Goal: Task Accomplishment & Management: Use online tool/utility

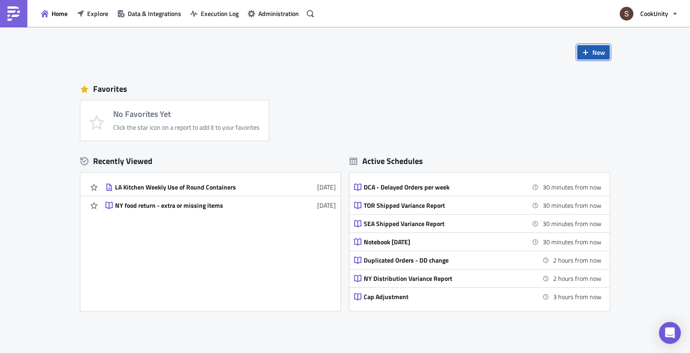
click at [585, 56] on button "New" at bounding box center [593, 52] width 32 height 14
click at [462, 89] on div "Favorites" at bounding box center [344, 89] width 529 height 14
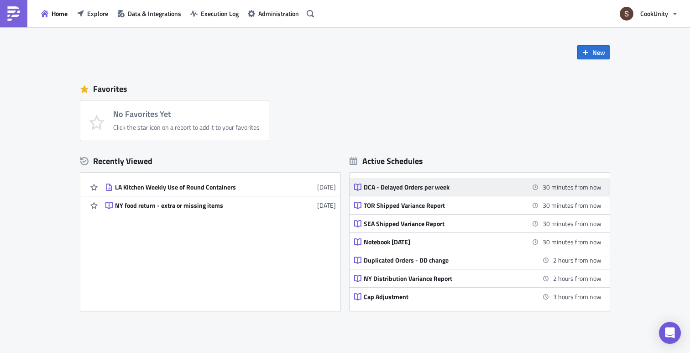
click at [391, 185] on div "DCA - Delayed Orders per week" at bounding box center [444, 187] width 160 height 8
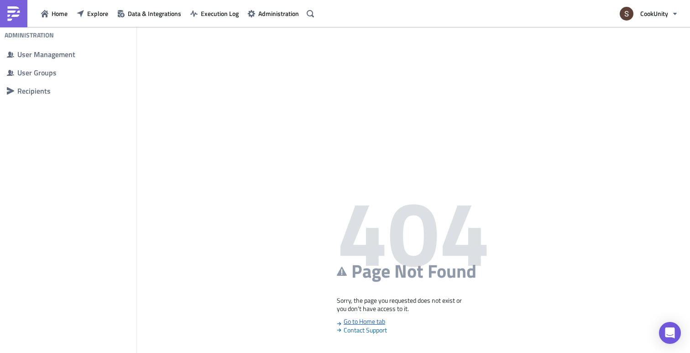
click at [358, 323] on link "Go to Home tab" at bounding box center [361, 321] width 48 height 10
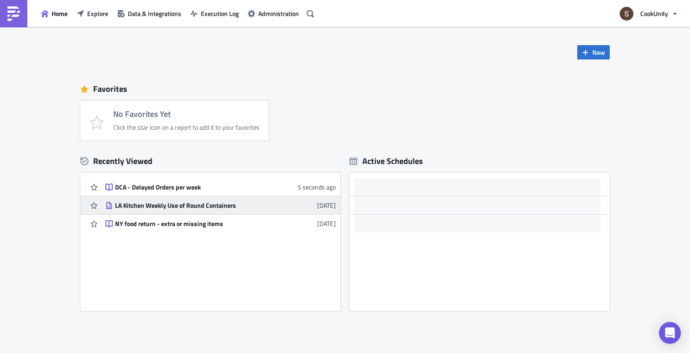
click at [147, 205] on div "LA Kitchen Weekly Use of Round Containers" at bounding box center [195, 205] width 160 height 8
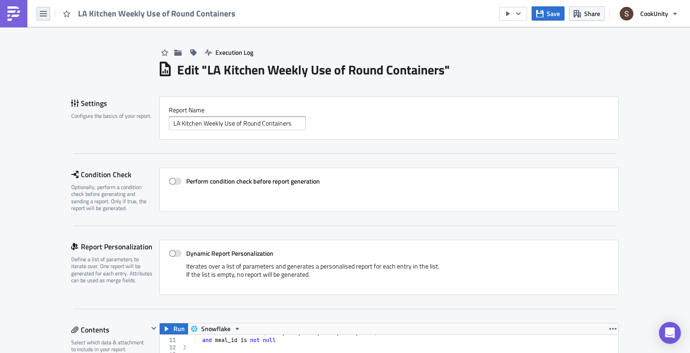
click at [37, 16] on button "button" at bounding box center [44, 14] width 14 height 14
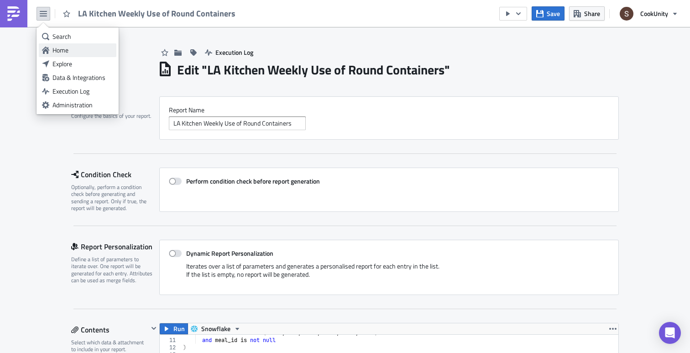
click at [55, 50] on div "Home" at bounding box center [82, 50] width 61 height 9
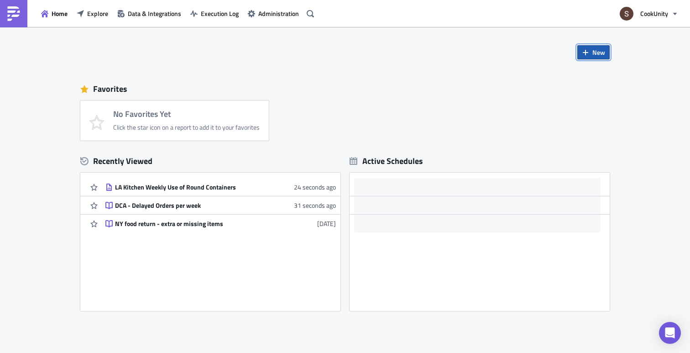
click at [594, 57] on span "New" at bounding box center [598, 52] width 13 height 10
click at [598, 77] on div "Report" at bounding box center [624, 75] width 61 height 9
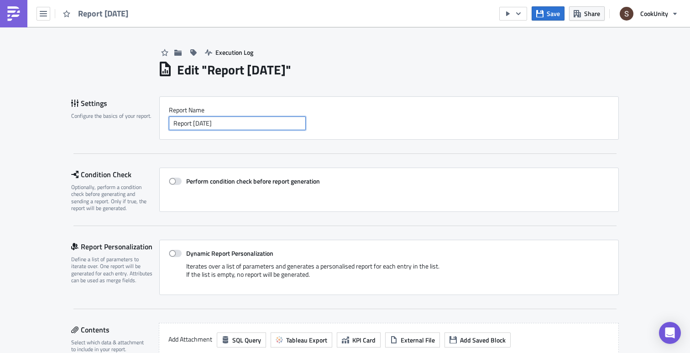
click at [247, 124] on input "Report 2025-09-08" at bounding box center [237, 123] width 137 height 14
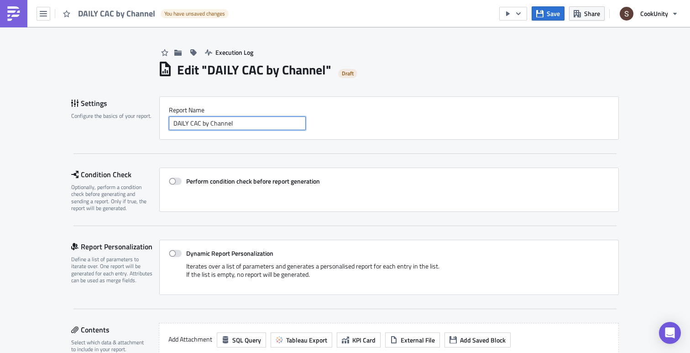
click at [189, 123] on input "DAILY CAC by Channel" at bounding box center [237, 123] width 137 height 14
type input "Daily CAC by Channel"
click at [204, 160] on div "Settings Configure the basics of your report. Report Nam﻿e Daily CAC by Channel…" at bounding box center [345, 326] width 548 height 460
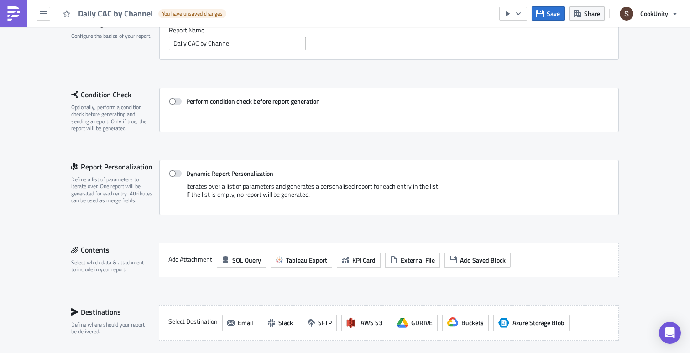
scroll to position [87, 0]
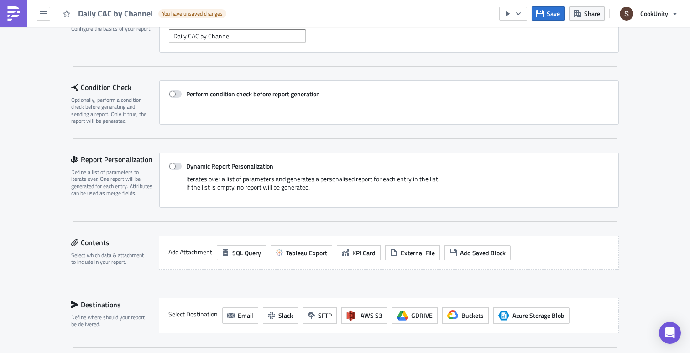
click at [168, 93] on div "Perform condition check before report generation" at bounding box center [389, 102] width 460 height 44
click at [172, 93] on span at bounding box center [175, 93] width 13 height 7
click at [172, 93] on input "Perform condition check before report generation" at bounding box center [174, 94] width 6 height 6
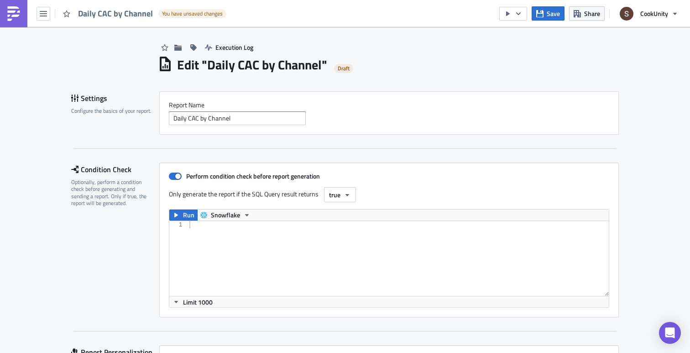
scroll to position [0, 0]
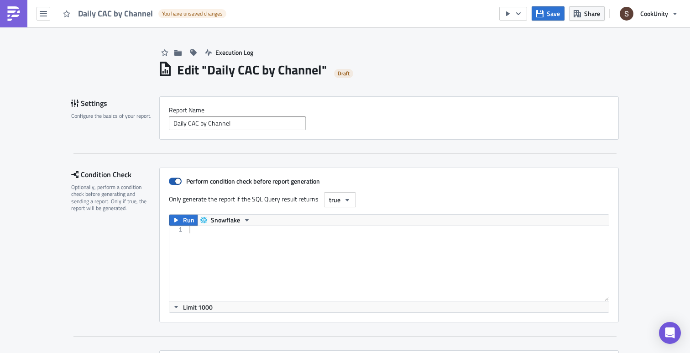
click at [173, 181] on span at bounding box center [175, 181] width 13 height 7
click at [173, 181] on input "Perform condition check before report generation" at bounding box center [174, 181] width 6 height 6
checkbox input "false"
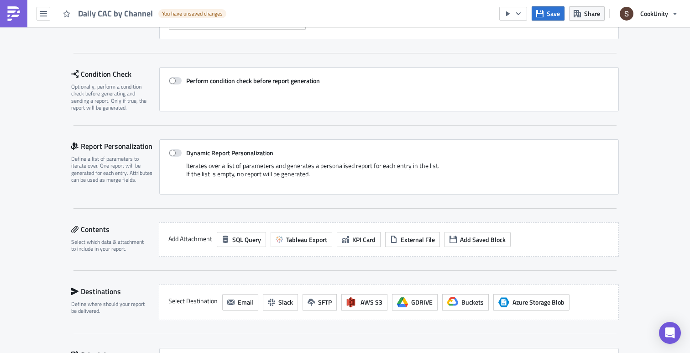
scroll to position [185, 0]
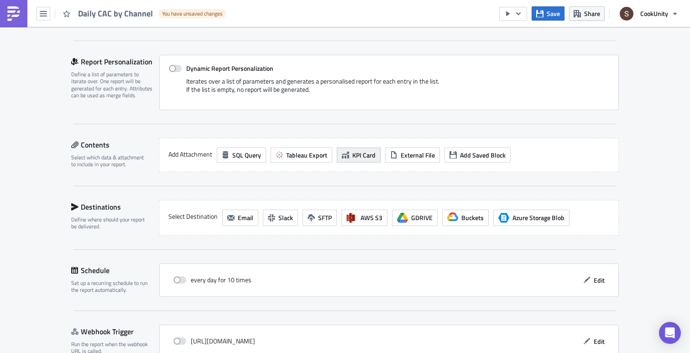
click at [358, 158] on span "KPI Card" at bounding box center [363, 155] width 23 height 10
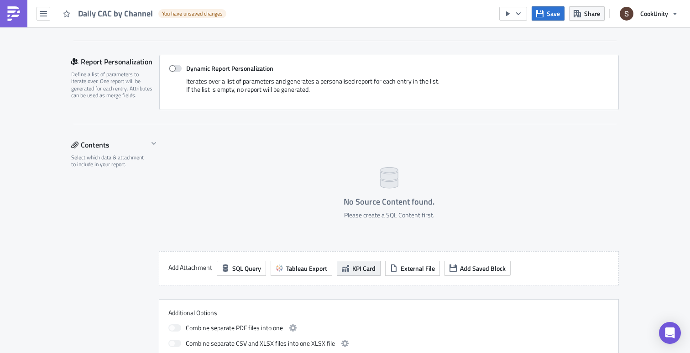
click at [353, 263] on span "KPI Card" at bounding box center [363, 268] width 23 height 10
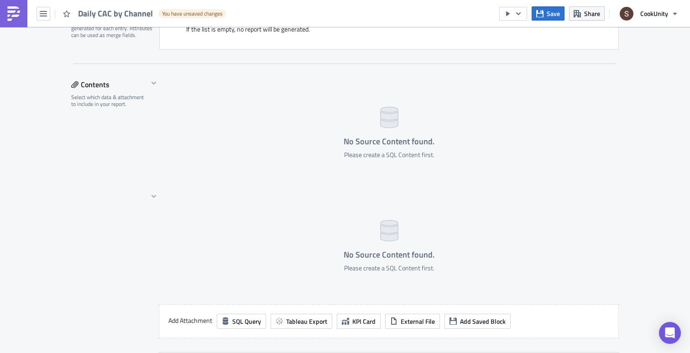
scroll to position [287, 0]
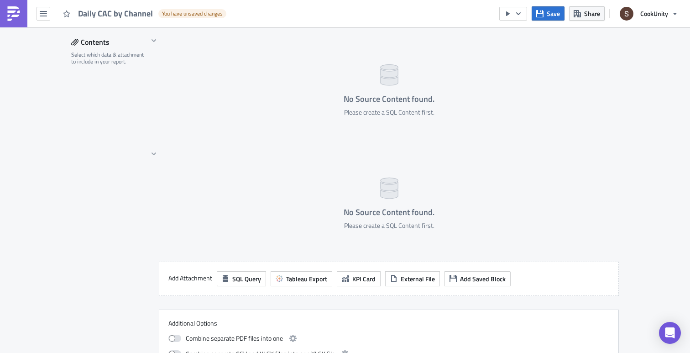
click at [308, 205] on div "No Source Content found. Please create a SQL Content first." at bounding box center [389, 200] width 460 height 104
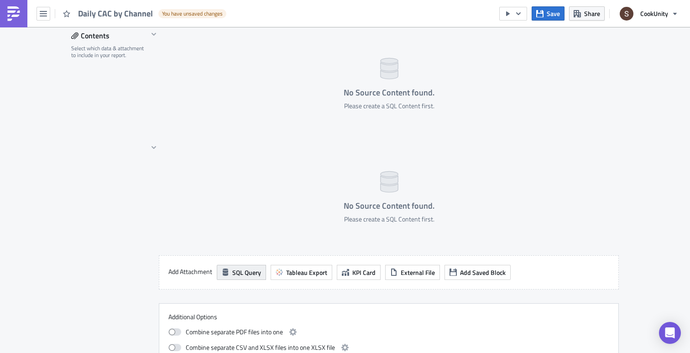
click at [246, 272] on span "SQL Query" at bounding box center [246, 272] width 29 height 10
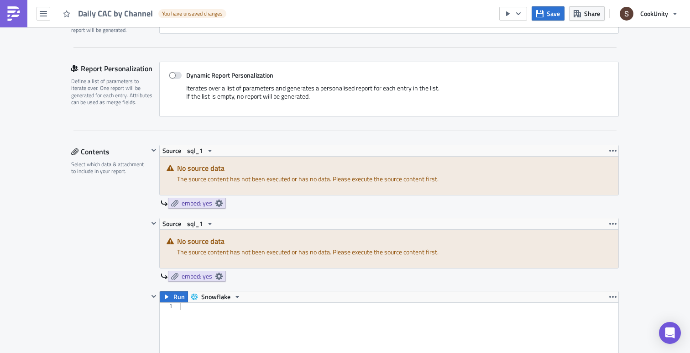
scroll to position [179, 0]
click at [614, 223] on icon "button" at bounding box center [612, 222] width 7 height 7
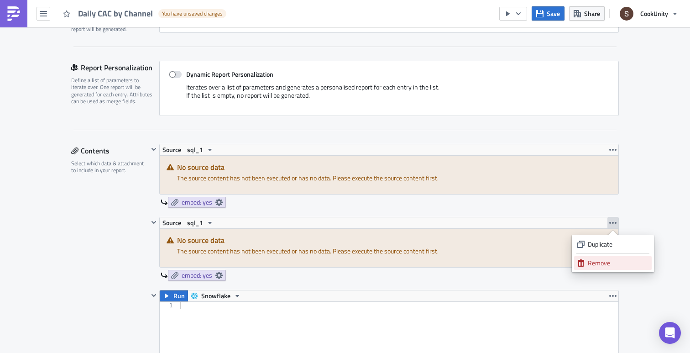
click at [596, 261] on div "Remove" at bounding box center [618, 262] width 61 height 9
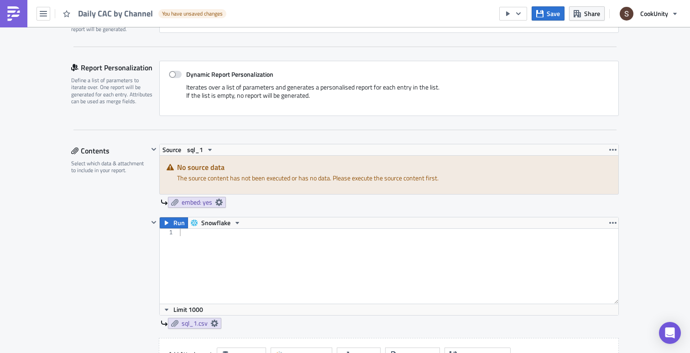
scroll to position [253, 0]
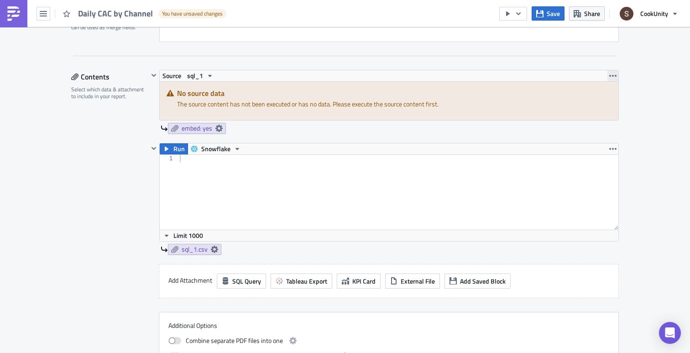
click at [612, 75] on icon "button" at bounding box center [612, 75] width 7 height 7
click at [591, 117] on div "Remove" at bounding box center [618, 115] width 61 height 9
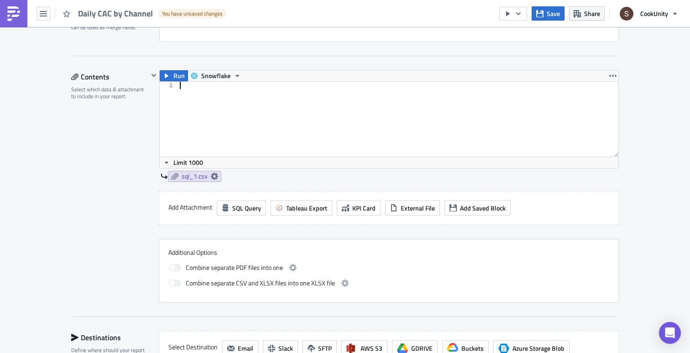
click at [302, 106] on div at bounding box center [398, 126] width 440 height 89
click at [194, 175] on span "sql_1.csv" at bounding box center [195, 176] width 26 height 8
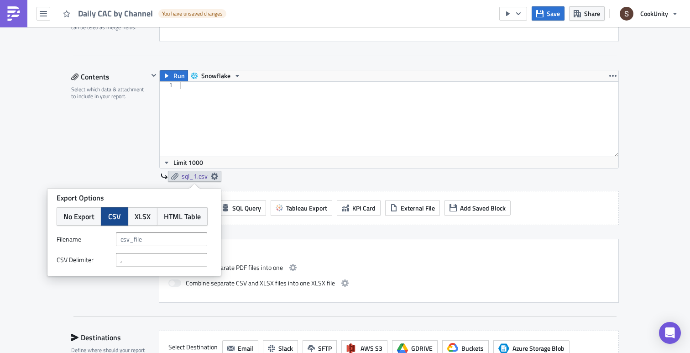
click at [86, 179] on div "Contents Select which data & attachment to include in your report." at bounding box center [109, 186] width 77 height 233
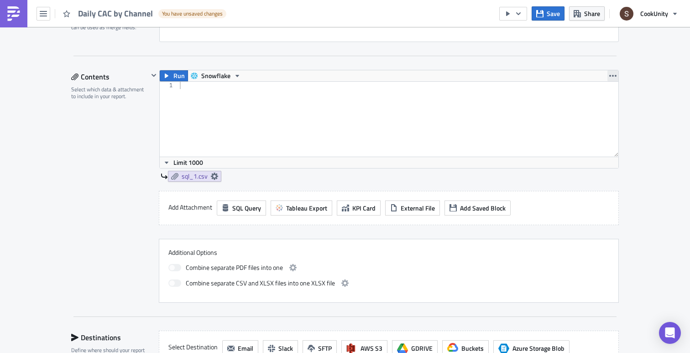
click at [612, 76] on icon "button" at bounding box center [612, 76] width 7 height 2
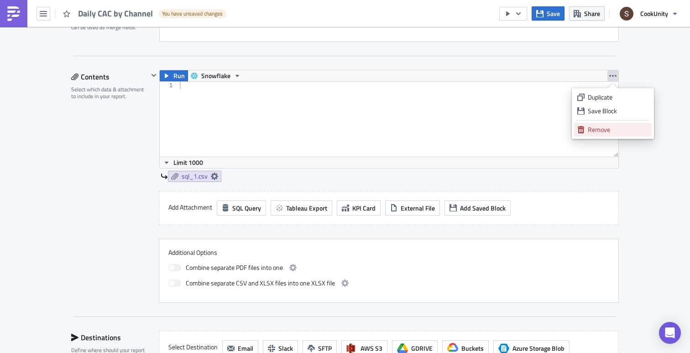
click at [585, 133] on link "Remove" at bounding box center [613, 130] width 78 height 14
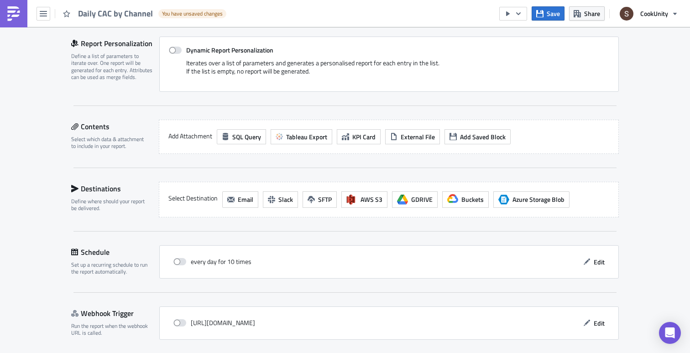
scroll to position [204, 0]
click at [313, 135] on span "Tableau Export" at bounding box center [306, 136] width 41 height 10
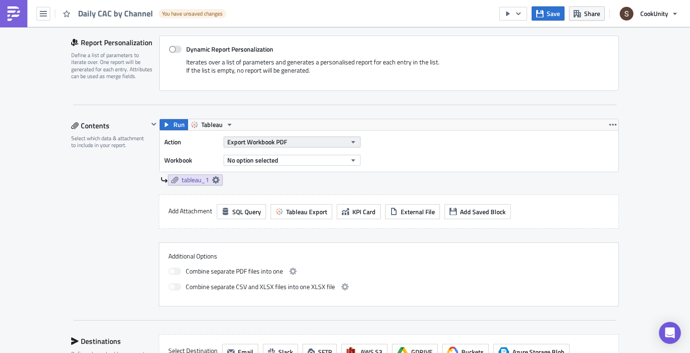
click at [282, 144] on span "Export Workbook PDF" at bounding box center [257, 142] width 60 height 10
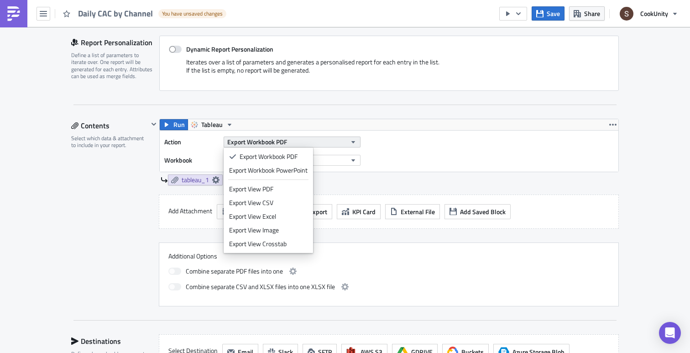
click at [288, 141] on button "Export Workbook PDF" at bounding box center [292, 141] width 137 height 11
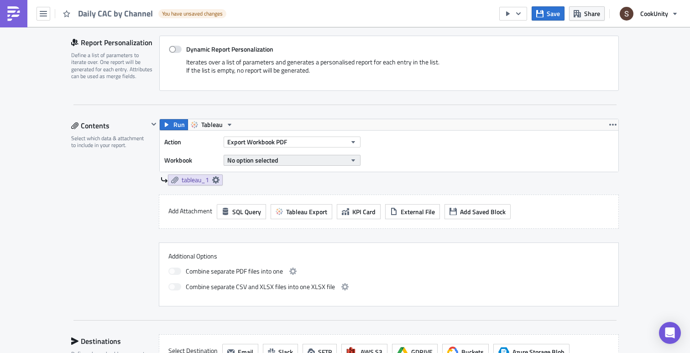
click at [256, 159] on span "No option selected" at bounding box center [252, 160] width 51 height 10
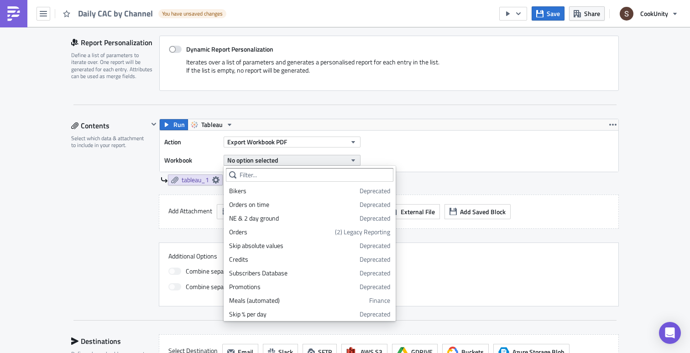
click at [256, 159] on span "No option selected" at bounding box center [252, 160] width 51 height 10
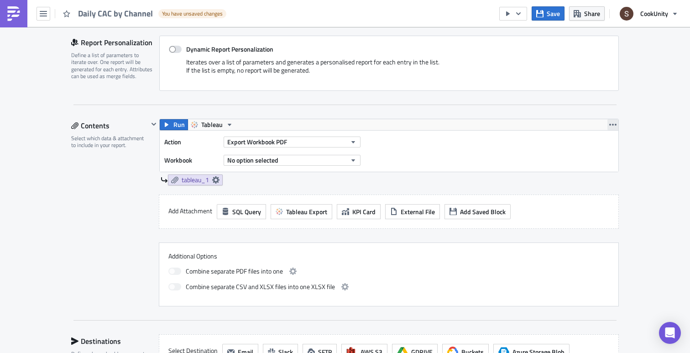
click at [617, 125] on button "button" at bounding box center [612, 124] width 11 height 11
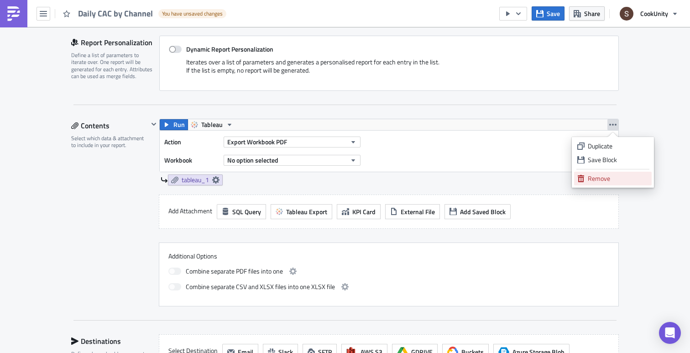
click at [587, 181] on link "Remove" at bounding box center [613, 179] width 78 height 14
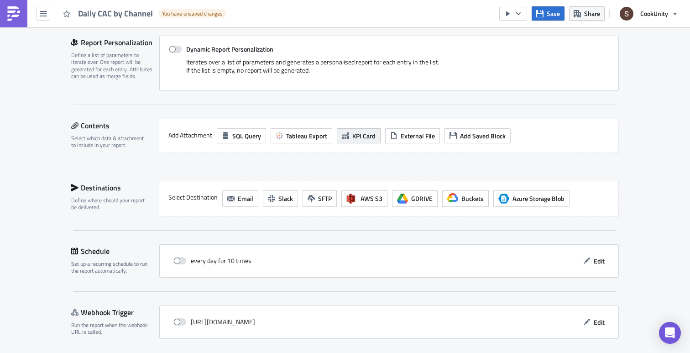
click at [353, 136] on span "KPI Card" at bounding box center [363, 136] width 23 height 10
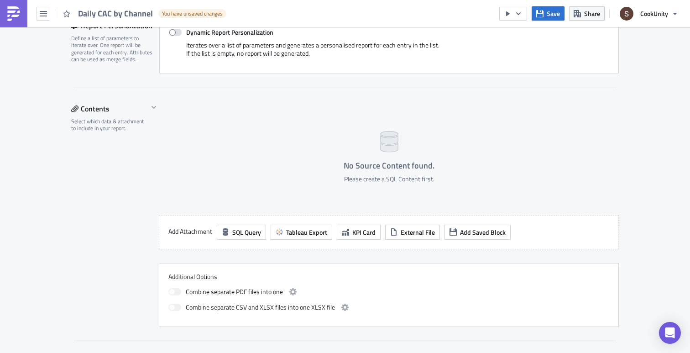
scroll to position [221, 0]
click at [228, 232] on icon "button" at bounding box center [225, 231] width 5 height 7
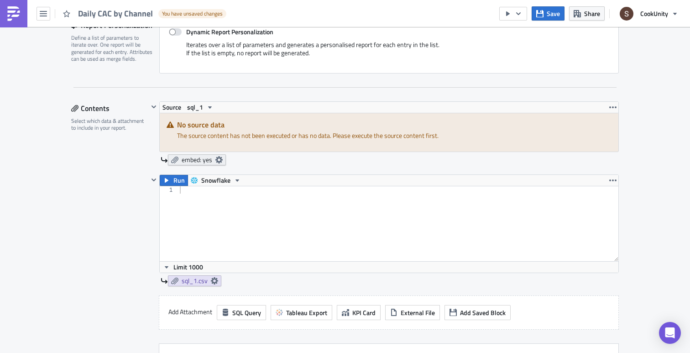
click at [186, 159] on span "embed: yes" at bounding box center [197, 160] width 31 height 8
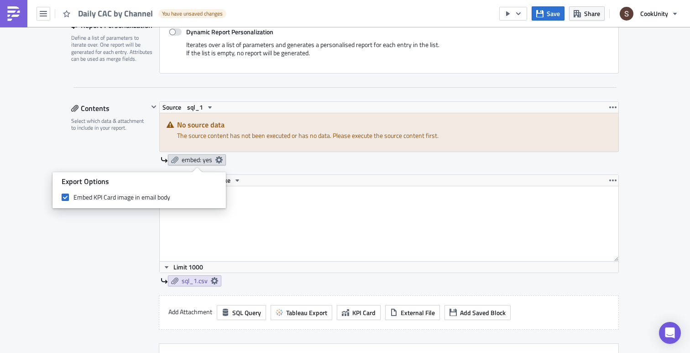
click at [186, 159] on span "embed: yes" at bounding box center [197, 160] width 31 height 8
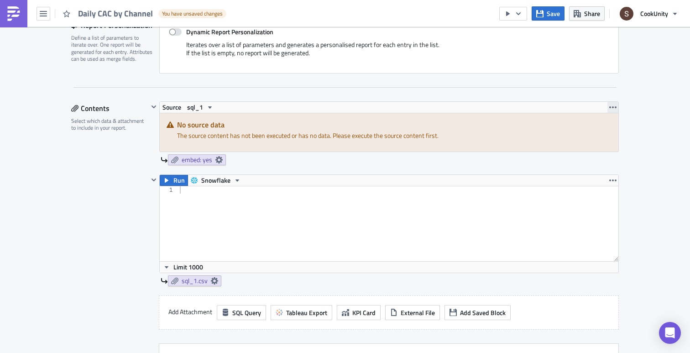
click at [610, 108] on icon "button" at bounding box center [612, 107] width 7 height 7
click at [586, 148] on link "Remove" at bounding box center [613, 148] width 78 height 14
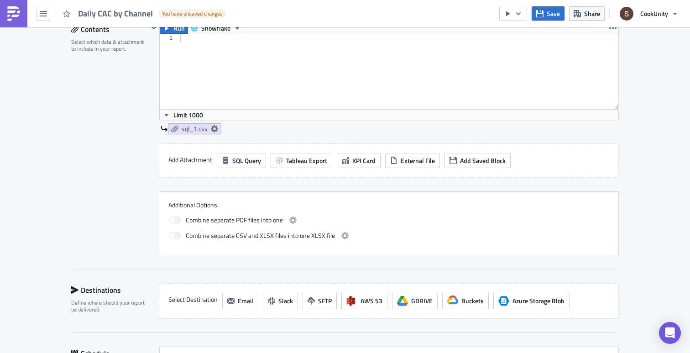
scroll to position [215, 0]
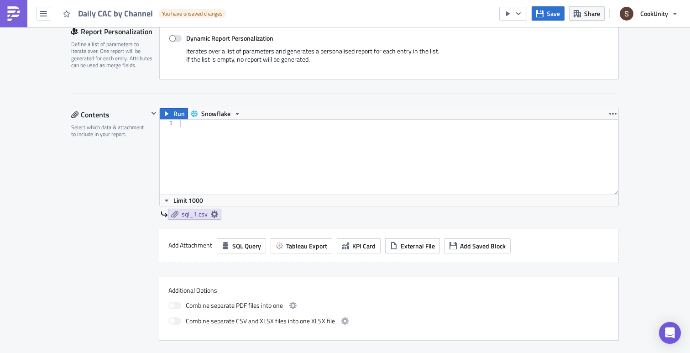
click at [222, 148] on div at bounding box center [398, 164] width 440 height 89
paste textarea "LIMIT {max_breakdowns}"
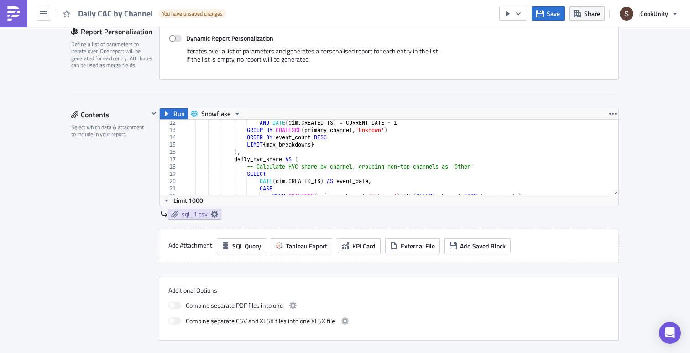
scroll to position [81, 0]
drag, startPoint x: 270, startPoint y: 144, endPoint x: 362, endPoint y: 145, distance: 92.6
click at [362, 145] on div "AND DATE ( dim . CREATED_TS ) = CURRENT_DATE - 1 GROUP BY COALESCE ( primary_ch…" at bounding box center [399, 163] width 437 height 89
type textarea "LIMIT 10"
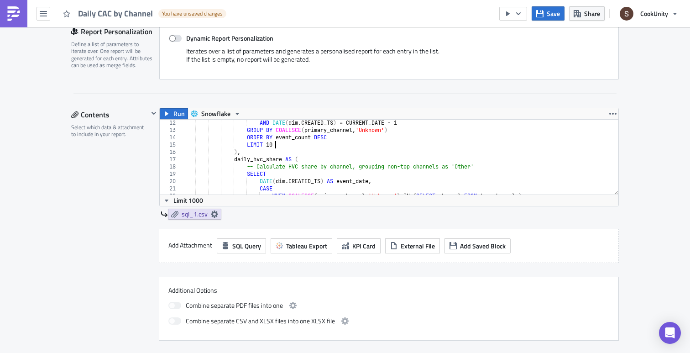
click at [276, 229] on div "Add Attachment SQL Query Tableau Export KPI Card External File Add Saved Block" at bounding box center [389, 246] width 460 height 34
click at [272, 227] on div "Run Snowflake LIMIT 10 12 13 14 15 16 17 18 19 20 21 22 23 24 AND DATE ( dim . …" at bounding box center [383, 168] width 470 height 121
click at [172, 113] on button "Run" at bounding box center [174, 113] width 28 height 11
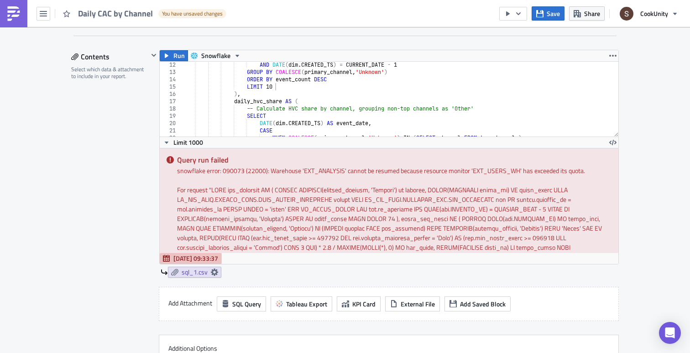
scroll to position [254, 0]
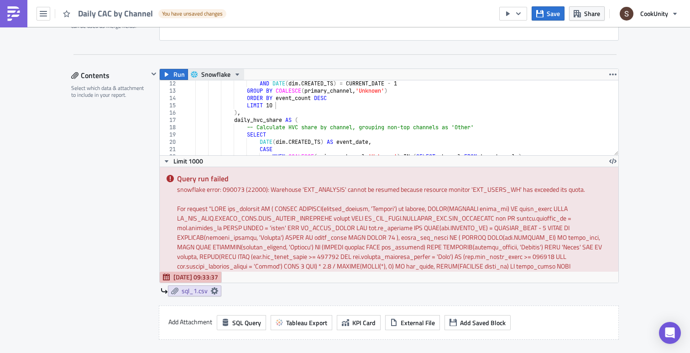
click at [222, 71] on span "Snowflake" at bounding box center [215, 74] width 29 height 11
click at [208, 86] on div "Snowflake" at bounding box center [235, 88] width 65 height 9
click at [237, 72] on icon "button" at bounding box center [237, 74] width 7 height 7
click at [612, 77] on icon "button" at bounding box center [612, 74] width 7 height 7
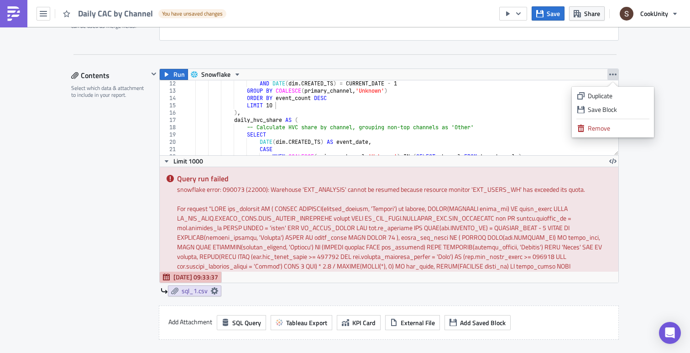
click at [610, 76] on icon "button" at bounding box center [612, 74] width 7 height 7
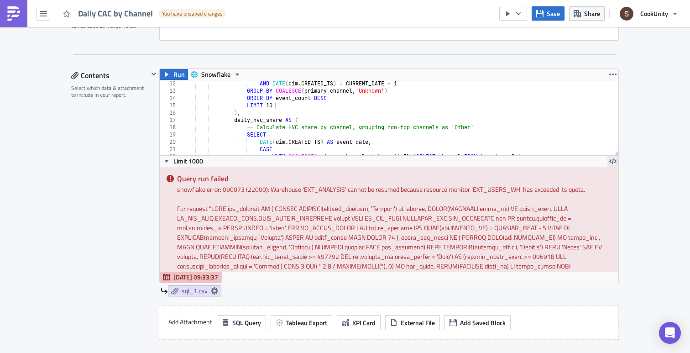
click at [612, 161] on icon "button" at bounding box center [612, 160] width 7 height 5
click at [632, 213] on div "Execution Log Edit " Daily CAC by Channel " Draft Settings Configure the basics…" at bounding box center [345, 211] width 690 height 876
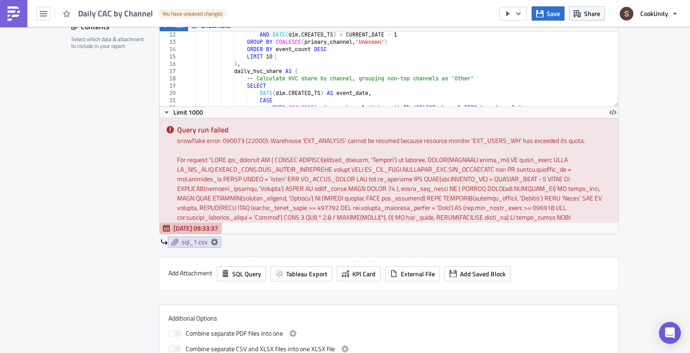
scroll to position [337, 0]
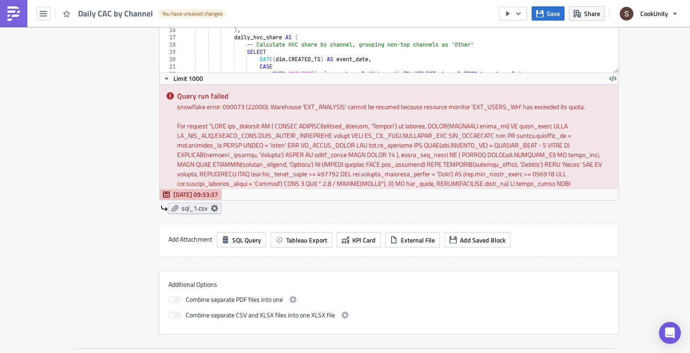
click at [214, 206] on icon at bounding box center [214, 207] width 7 height 7
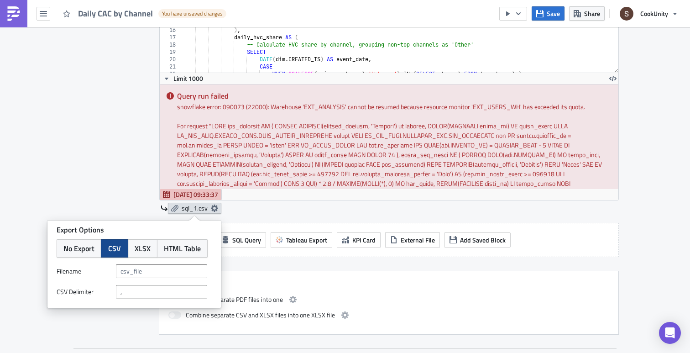
click at [214, 207] on icon at bounding box center [214, 207] width 7 height 7
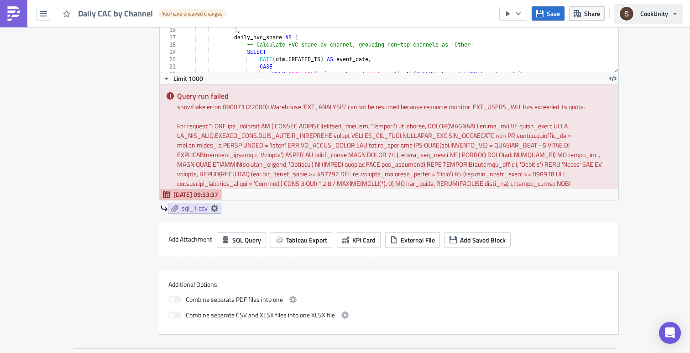
click at [638, 16] on button "CookUnity" at bounding box center [648, 14] width 69 height 20
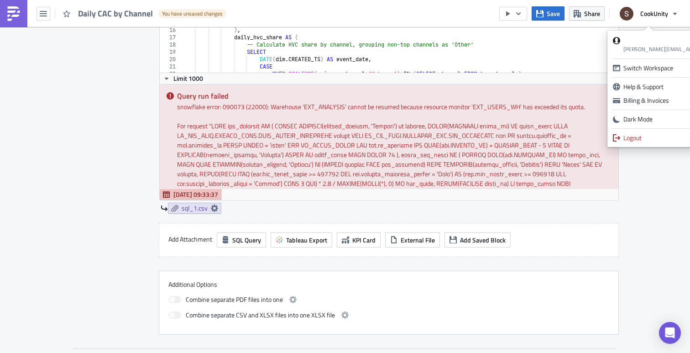
click at [669, 216] on div "Execution Log Edit " Daily CAC by Channel " Draft Settings Configure the basics…" at bounding box center [345, 128] width 690 height 876
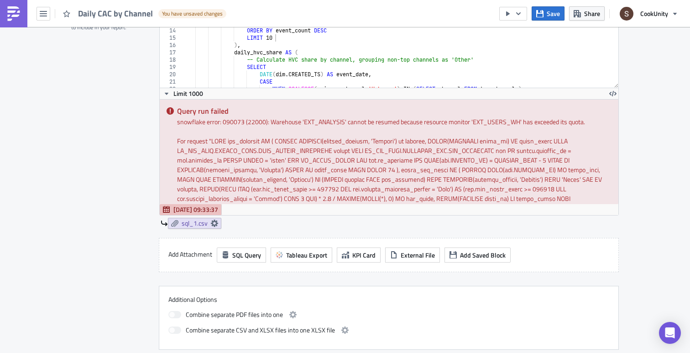
scroll to position [0, 0]
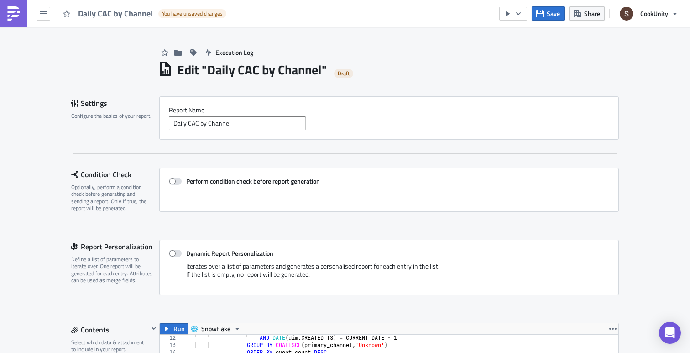
click at [18, 17] on img at bounding box center [13, 13] width 15 height 15
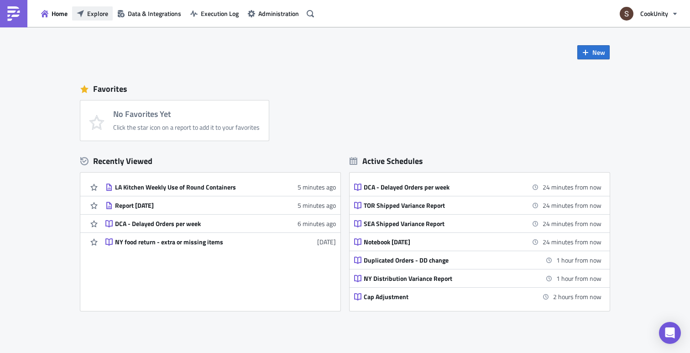
click at [91, 14] on span "Explore" at bounding box center [97, 14] width 21 height 10
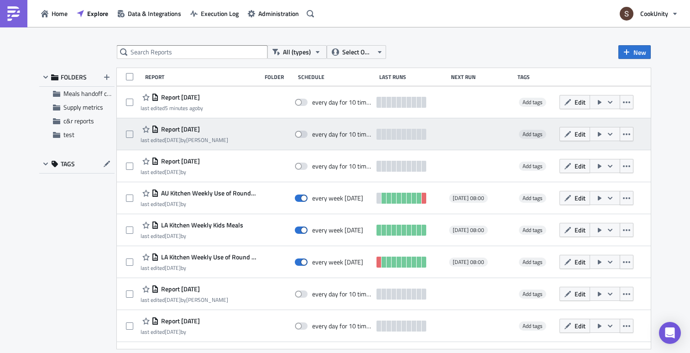
click at [199, 127] on span "Report 2025-07-31" at bounding box center [179, 129] width 41 height 8
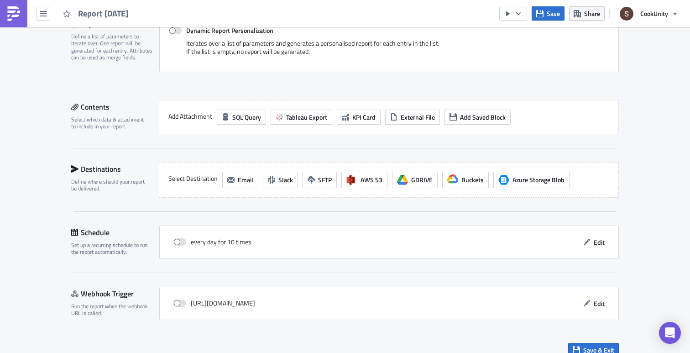
scroll to position [235, 0]
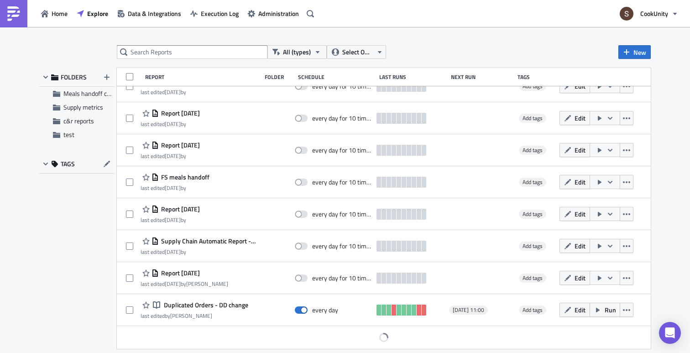
scroll to position [217, 0]
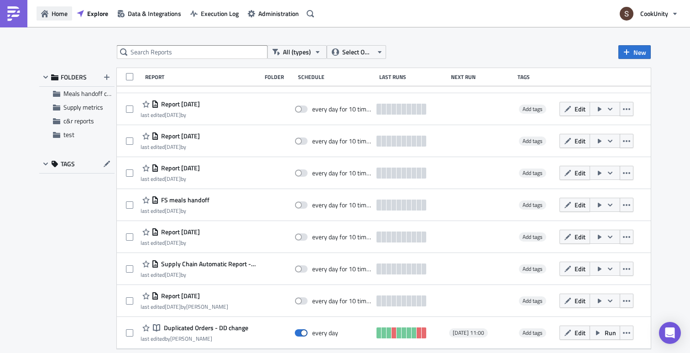
click at [63, 14] on span "Home" at bounding box center [60, 14] width 16 height 10
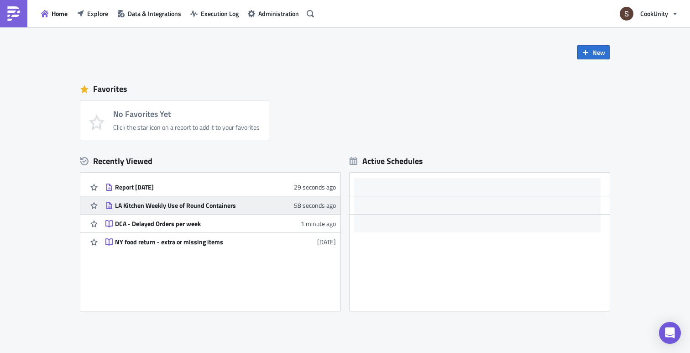
click at [138, 204] on div "LA Kitchen Weekly Use of Round Containers" at bounding box center [195, 205] width 160 height 8
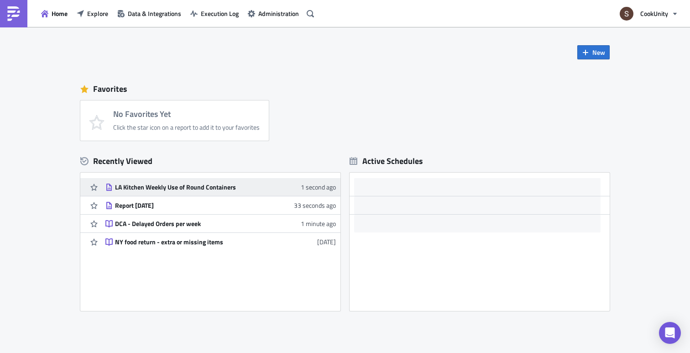
click at [131, 188] on div "LA Kitchen Weekly Use of Round Containers" at bounding box center [195, 187] width 160 height 8
